Goal: Task Accomplishment & Management: Complete application form

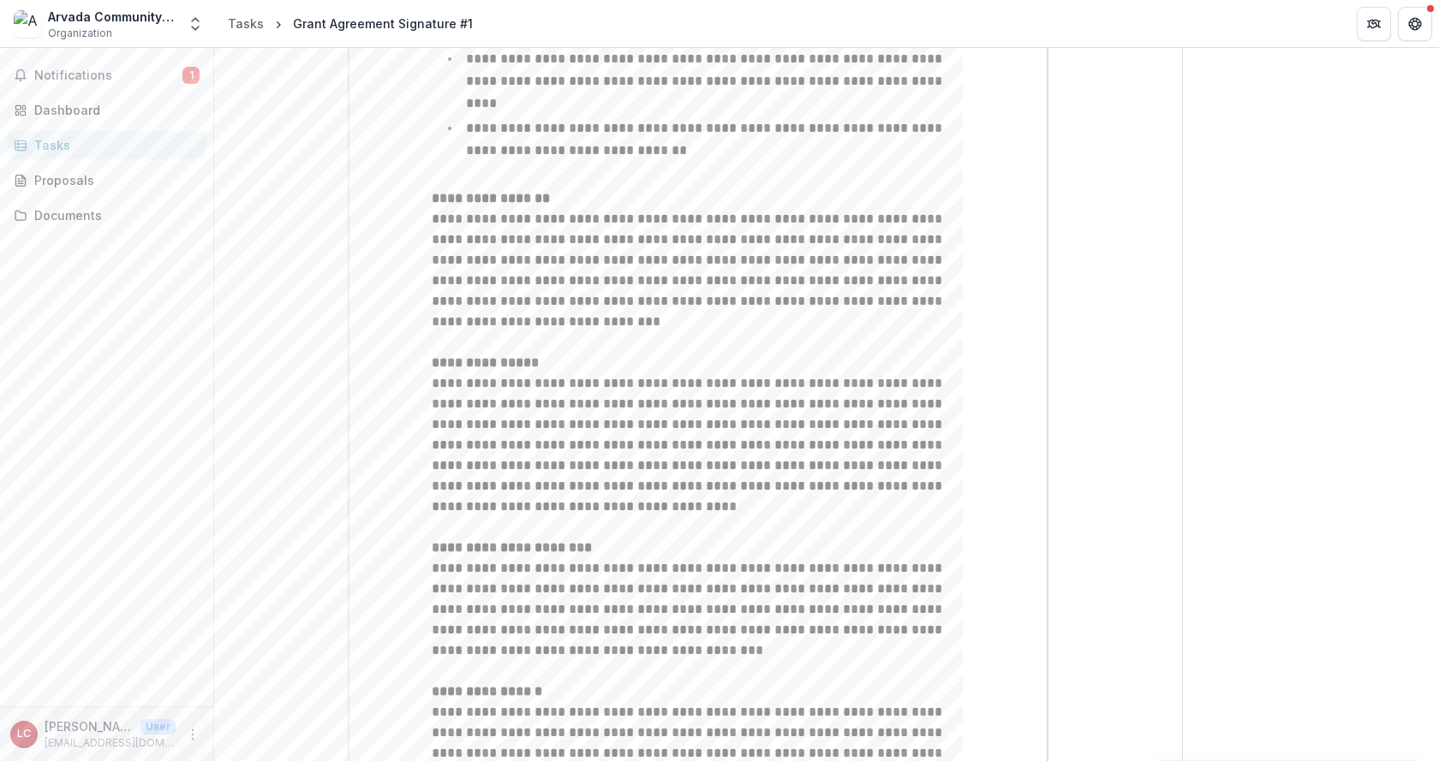
scroll to position [1869, 0]
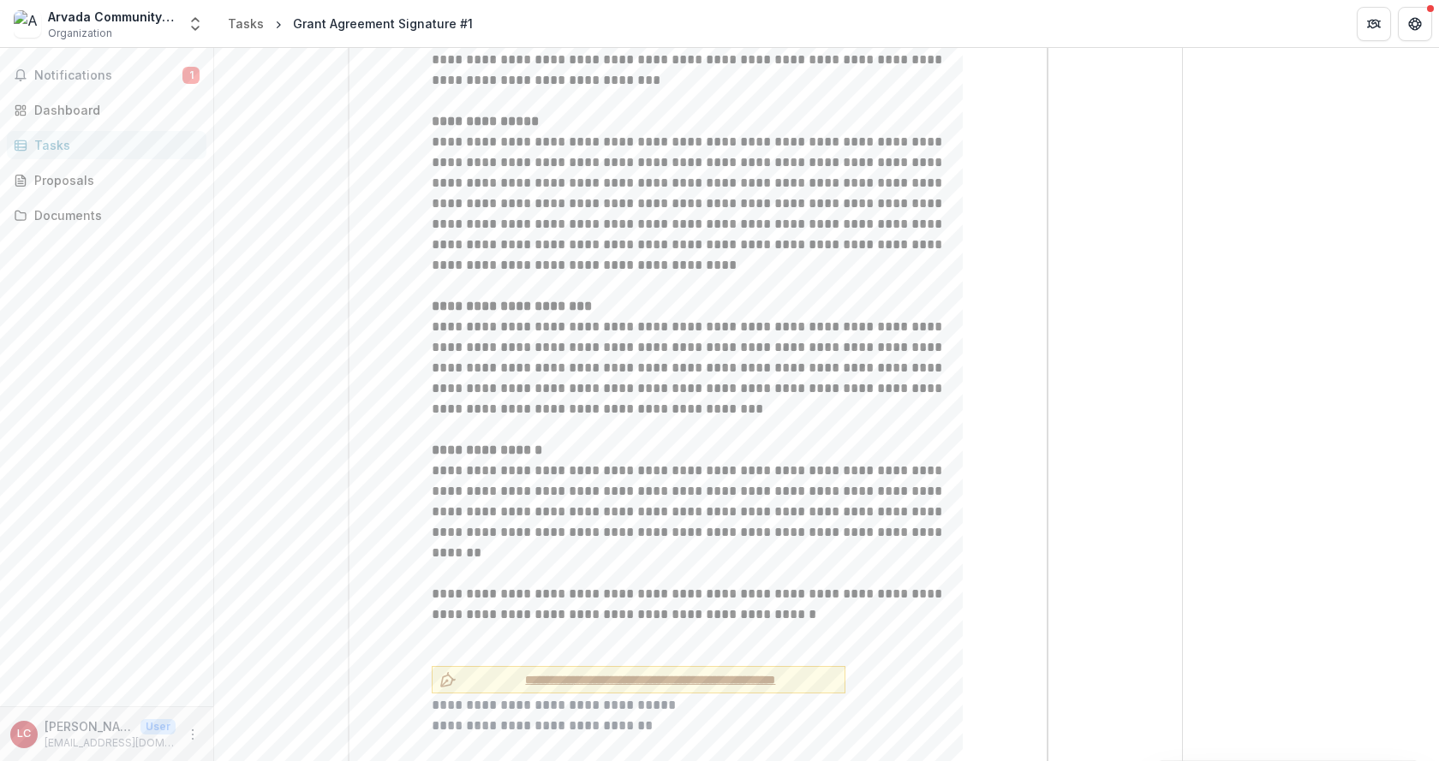
click at [629, 671] on span "**********" at bounding box center [650, 680] width 374 height 18
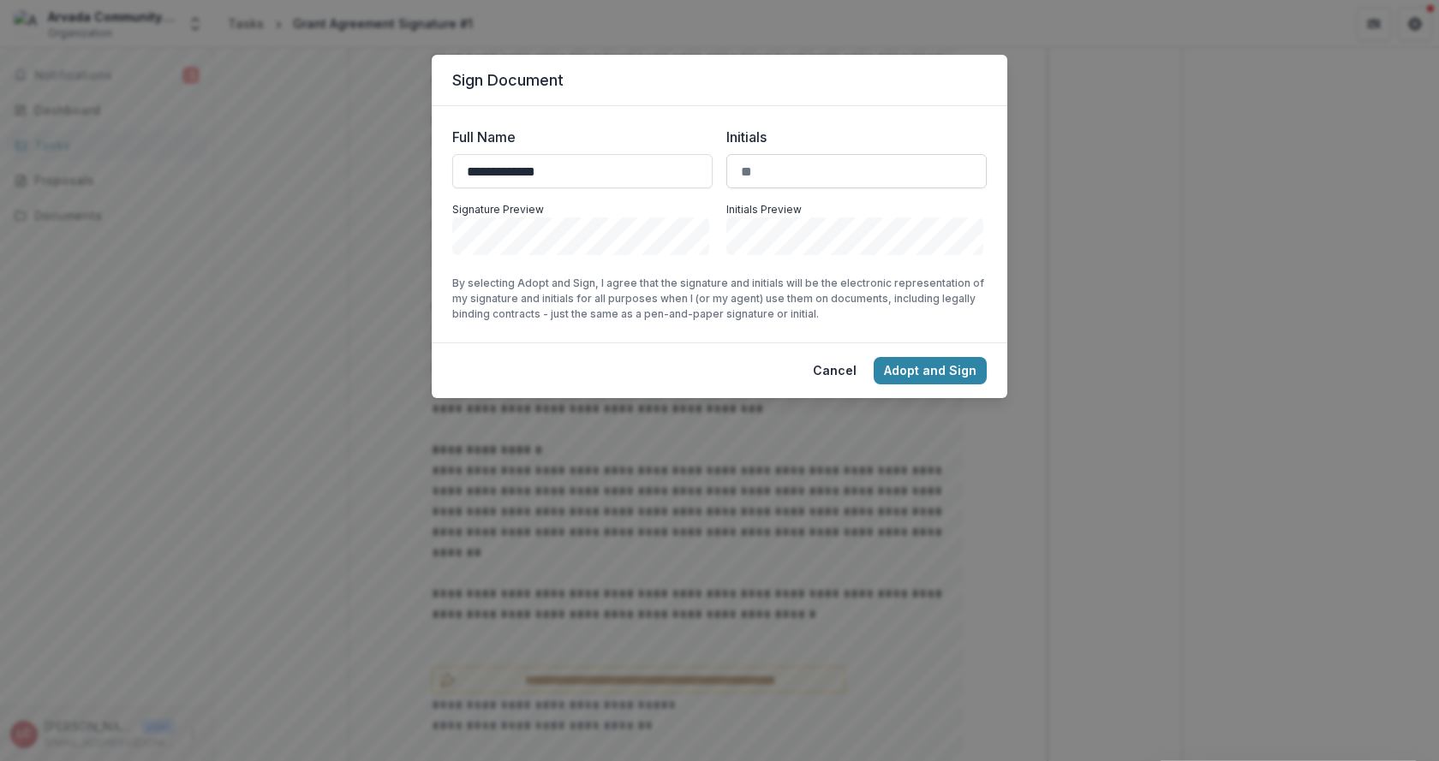
type input "**********"
click at [766, 173] on input "Initials" at bounding box center [856, 171] width 260 height 34
type input "***"
click at [910, 362] on button "Adopt and Sign" at bounding box center [930, 370] width 113 height 27
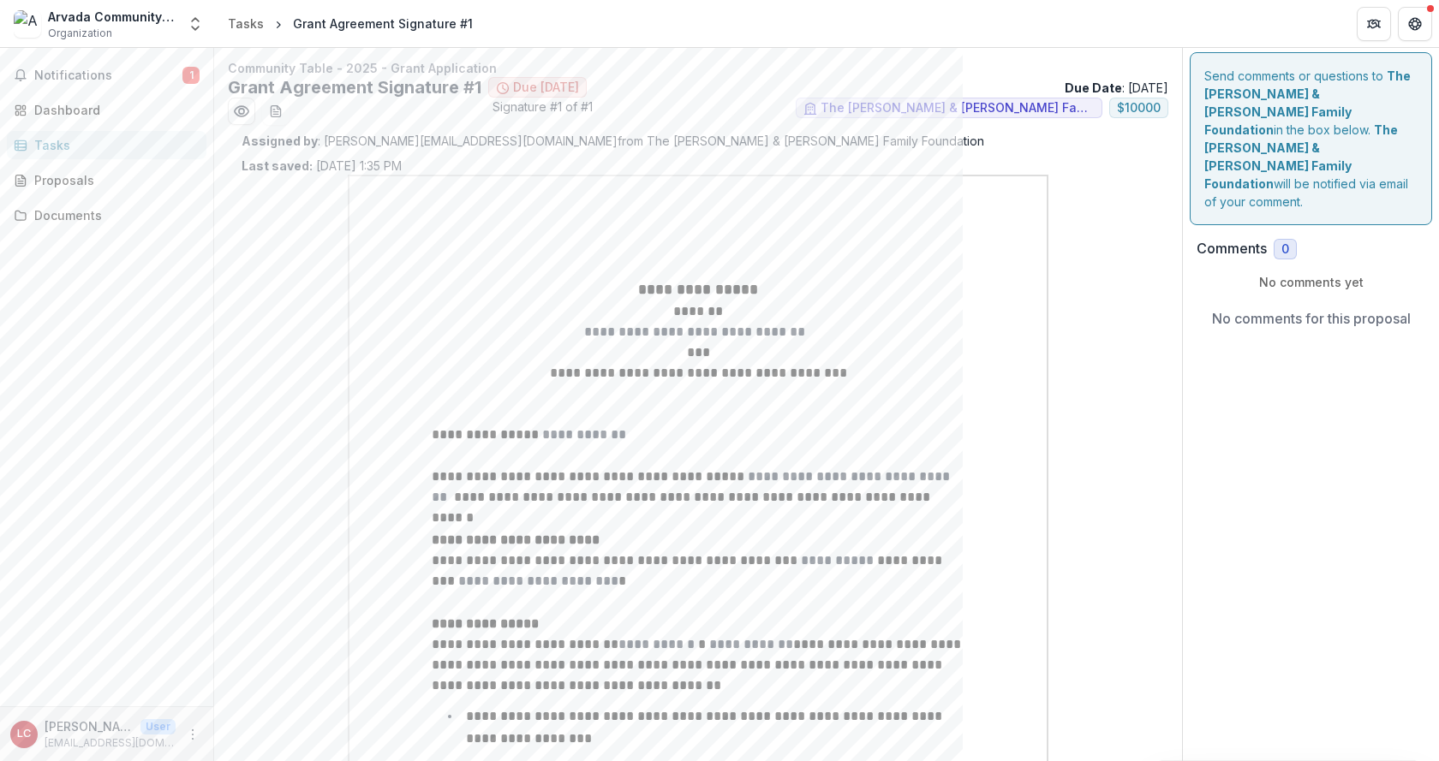
scroll to position [0, 0]
click at [240, 119] on icon "Preview f2c2ce17-816e-48d4-9c50-33bce305b37d.pdf" at bounding box center [242, 114] width 14 height 10
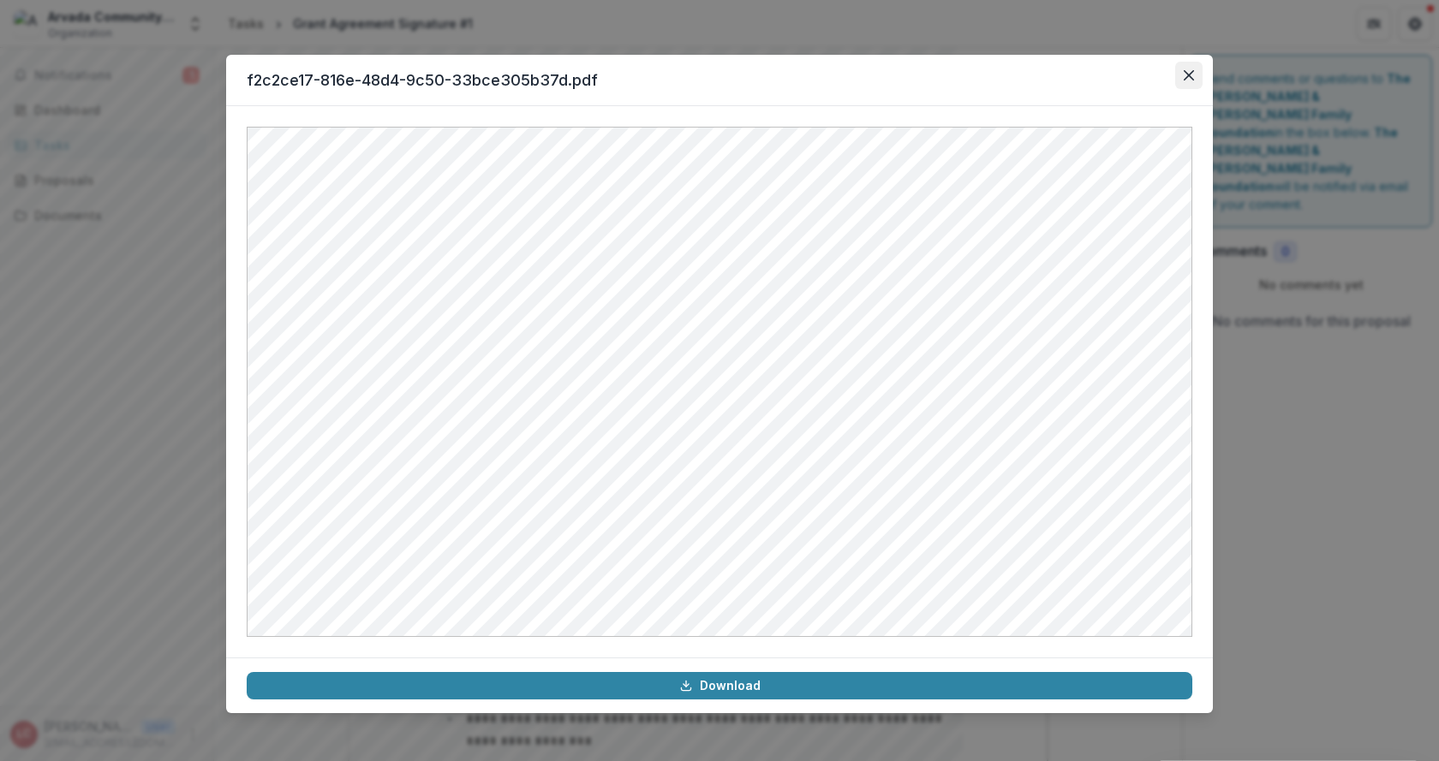
click at [1188, 75] on icon "Close" at bounding box center [1189, 75] width 10 height 10
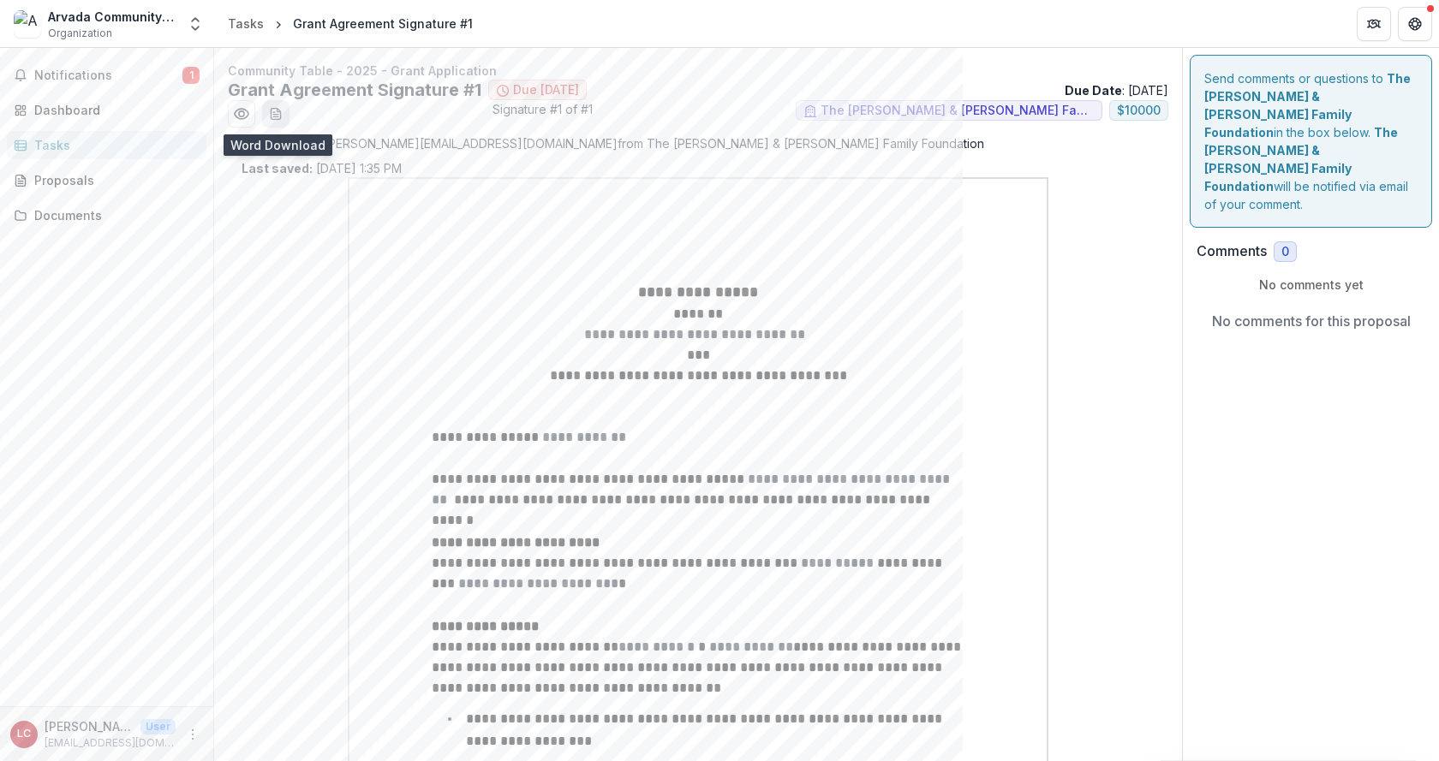
click at [277, 113] on icon "download-word-button" at bounding box center [276, 114] width 14 height 14
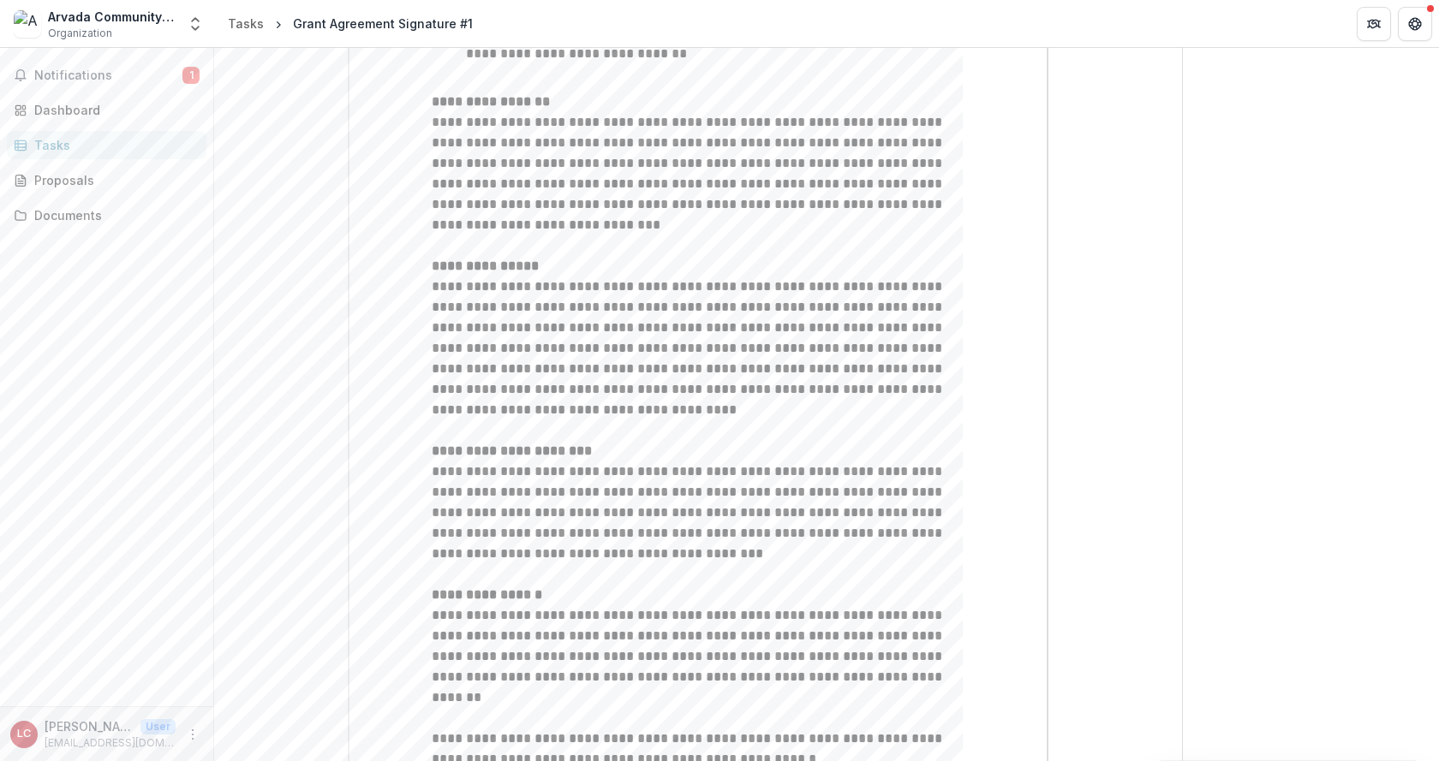
scroll to position [1893, 0]
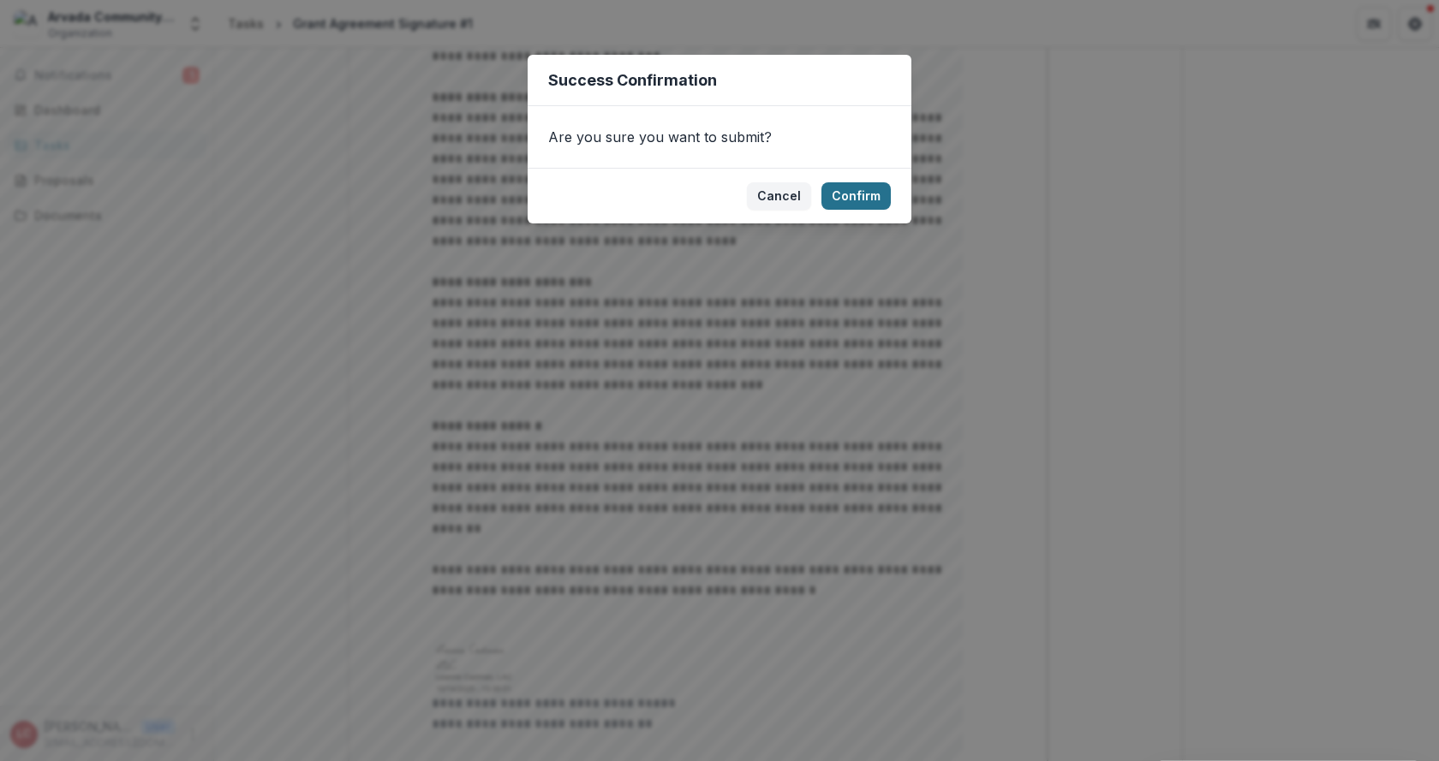
click at [846, 196] on button "Confirm" at bounding box center [855, 195] width 69 height 27
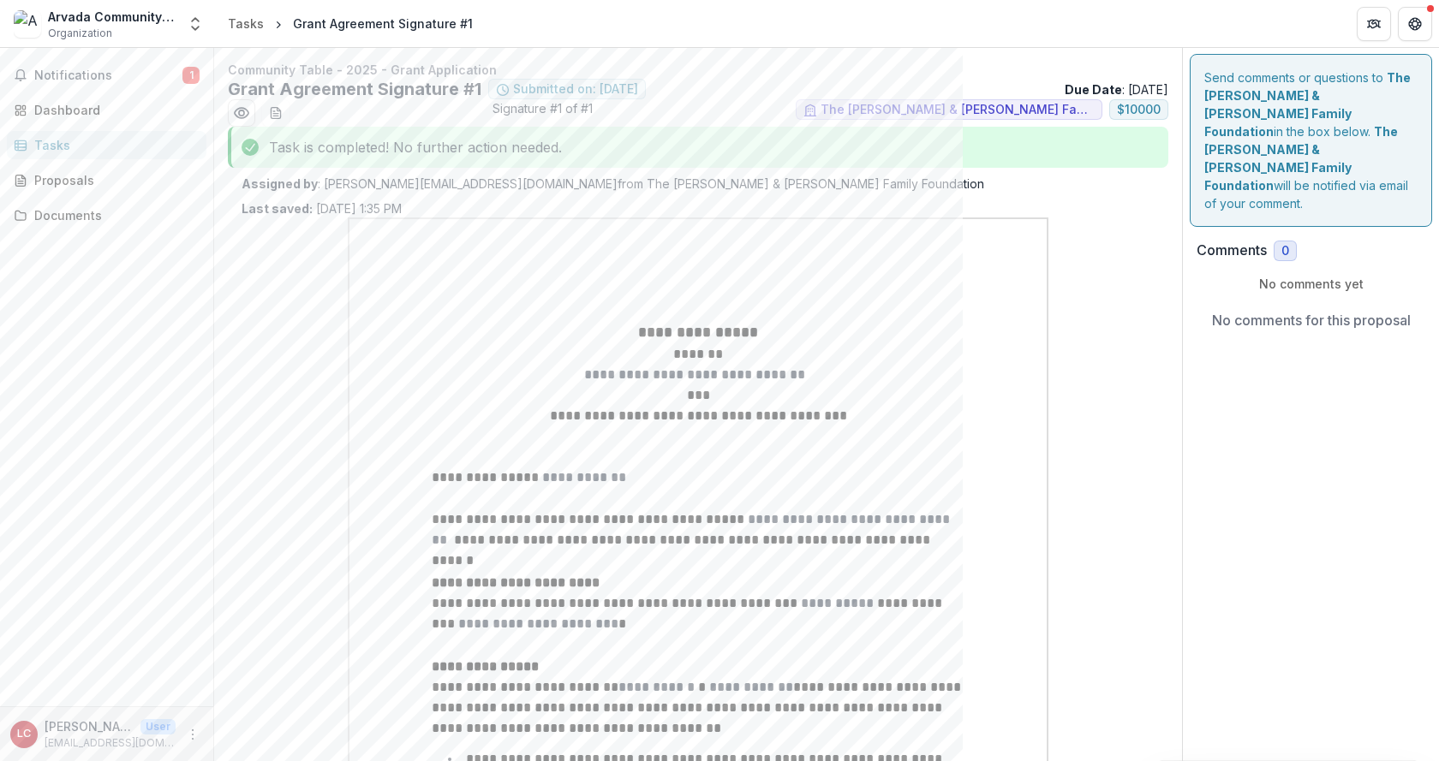
scroll to position [0, 0]
click at [275, 109] on icon "download-word-button" at bounding box center [275, 114] width 9 height 11
click at [240, 118] on icon "Preview f2c2ce17-816e-48d4-9c50-33bce305b37d.pdf" at bounding box center [242, 114] width 14 height 10
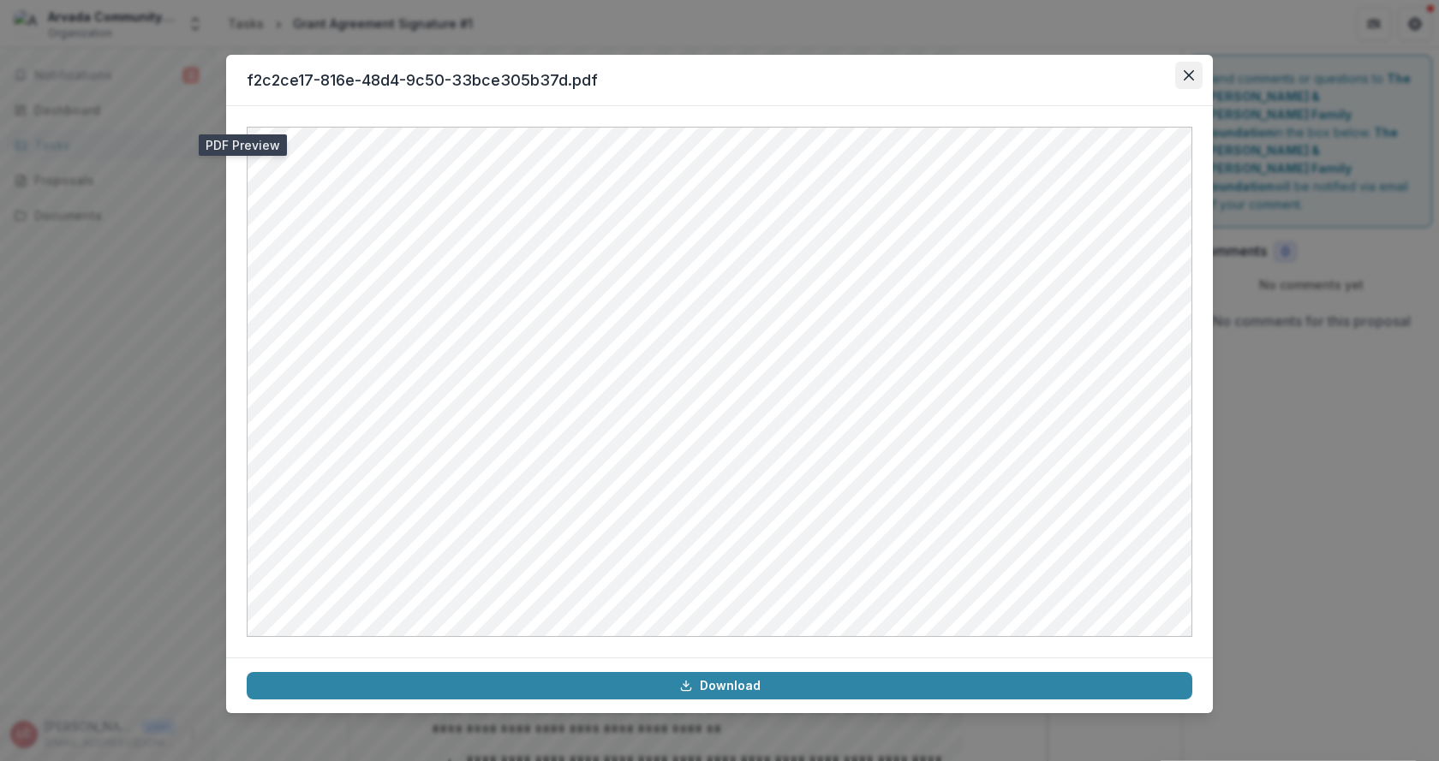
click at [1191, 71] on icon "Close" at bounding box center [1189, 75] width 10 height 10
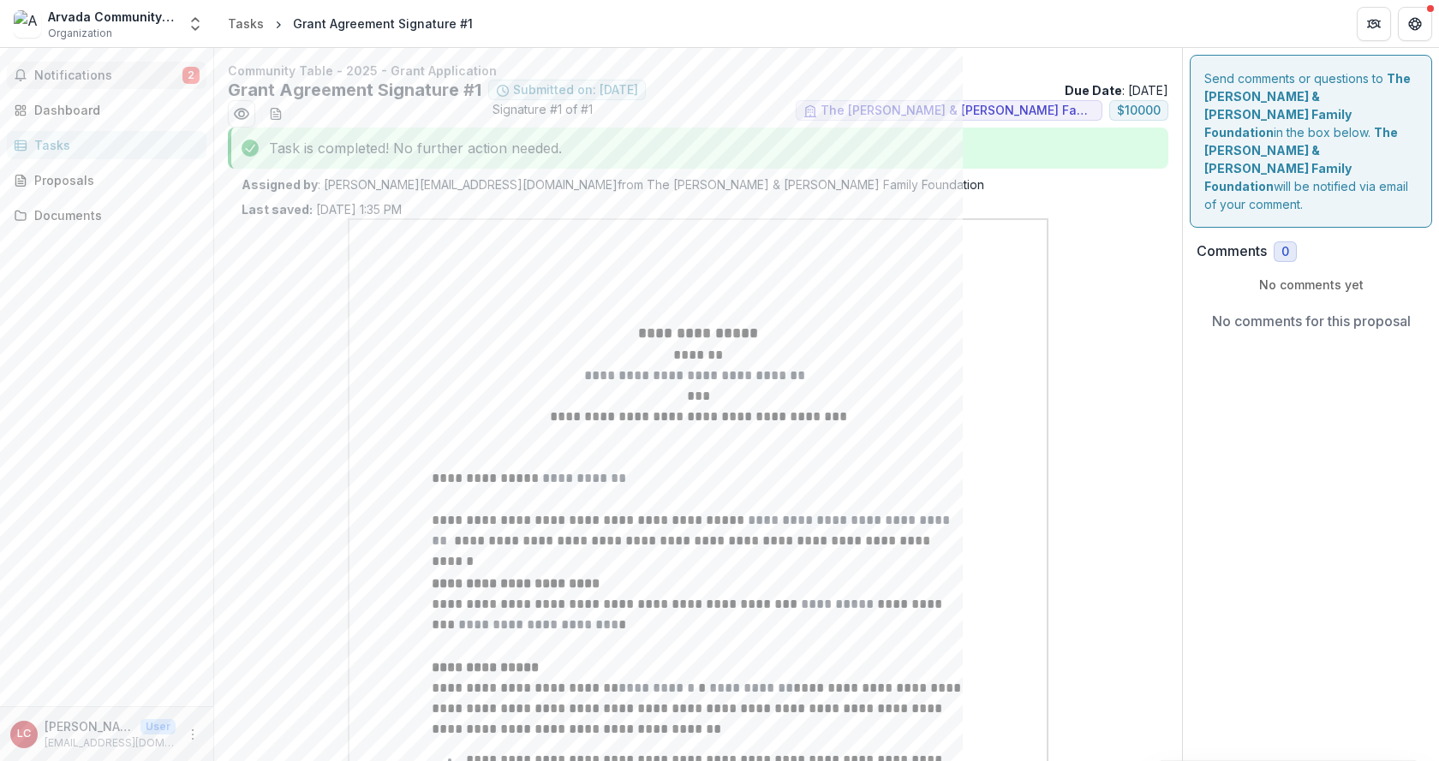
click at [104, 69] on span "Notifications" at bounding box center [108, 76] width 148 height 15
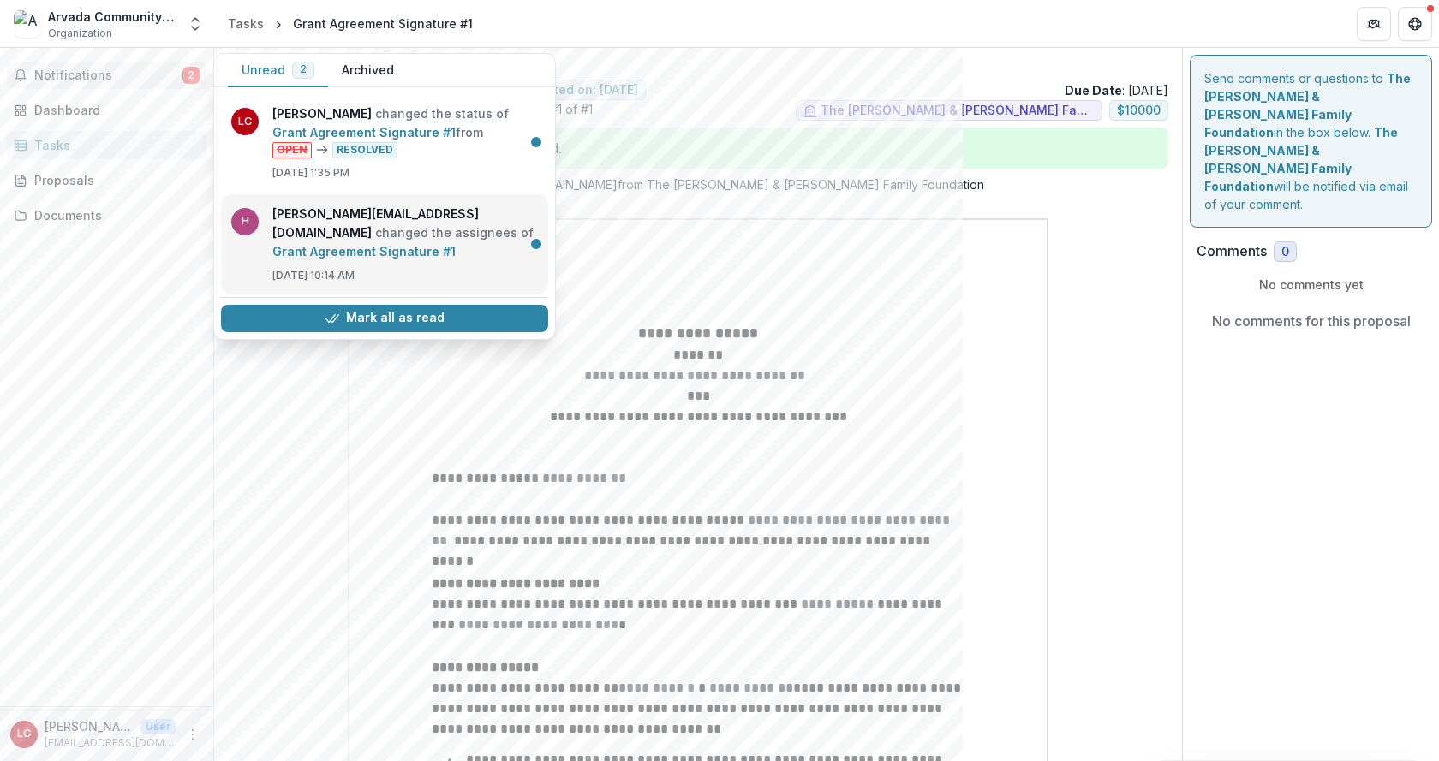
click at [456, 250] on link "Grant Agreement Signature #1" at bounding box center [363, 251] width 183 height 15
